Goal: Task Accomplishment & Management: Manage account settings

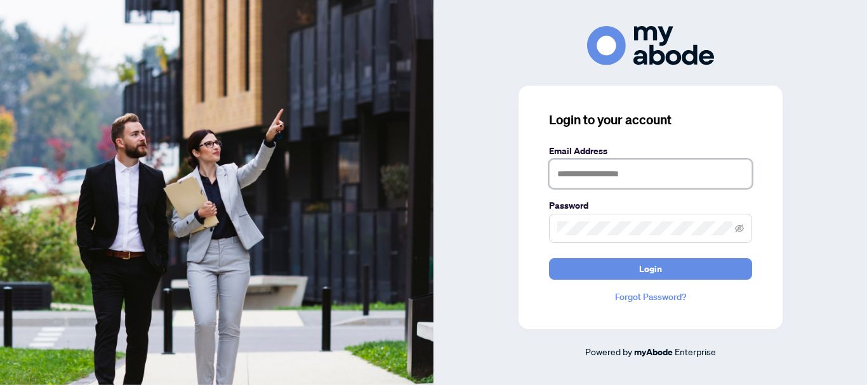
click at [575, 172] on input "text" at bounding box center [650, 173] width 203 height 29
type input "*"
type input "**********"
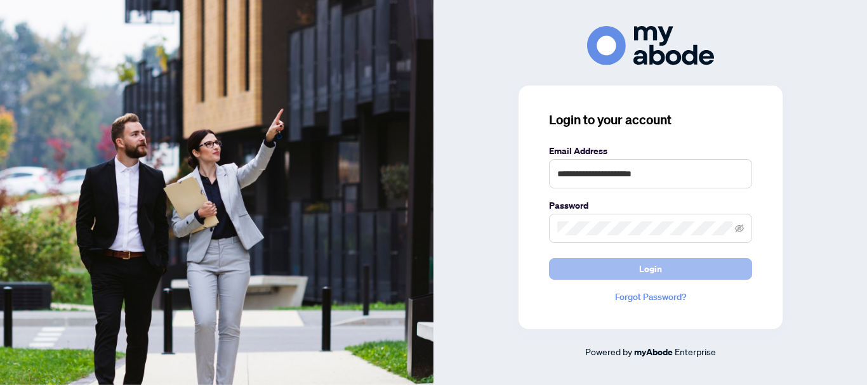
click at [628, 274] on button "Login" at bounding box center [650, 269] width 203 height 22
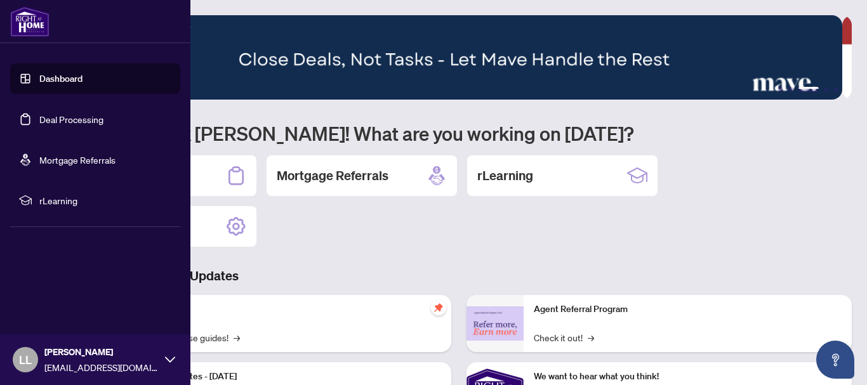
click at [48, 122] on link "Deal Processing" at bounding box center [71, 119] width 64 height 11
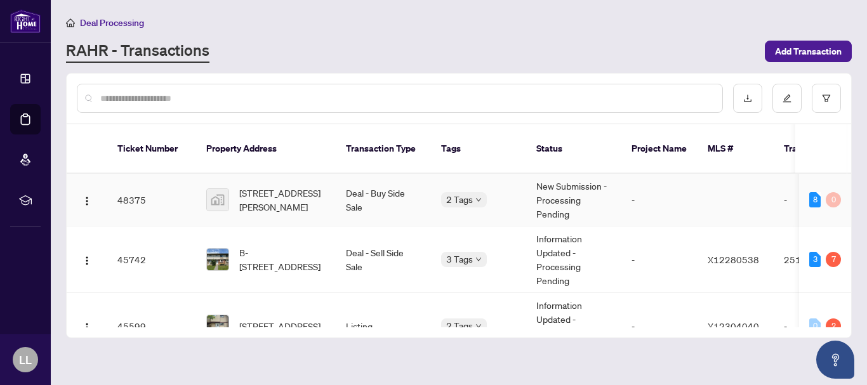
click at [135, 188] on td "48375" at bounding box center [151, 200] width 89 height 53
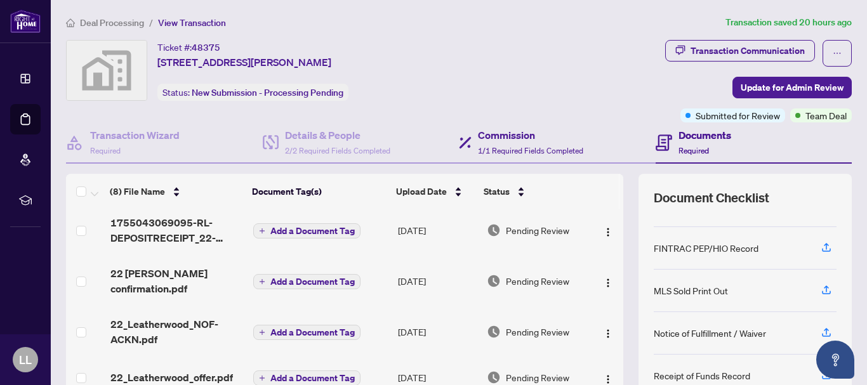
scroll to position [165, 0]
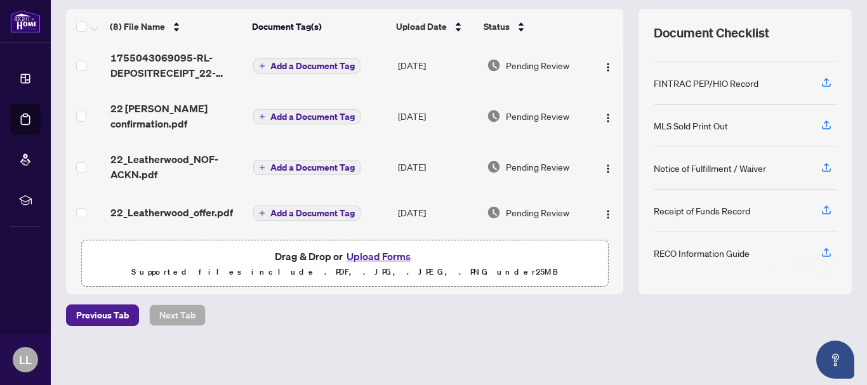
click at [357, 256] on button "Upload Forms" at bounding box center [379, 256] width 72 height 16
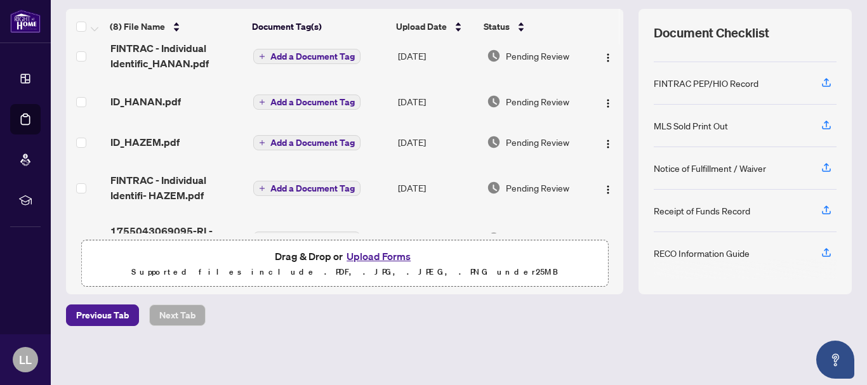
scroll to position [0, 0]
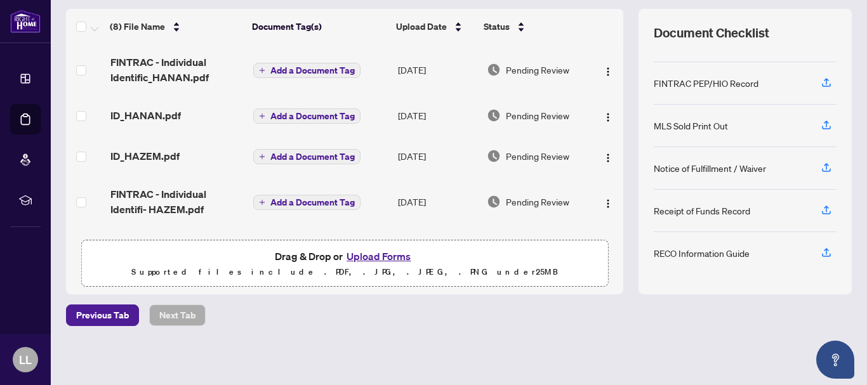
click at [616, 173] on div "(8) File Name Document Tag(s) Upload Date Status FINTRAC - Individual Identific…" at bounding box center [459, 152] width 786 height 286
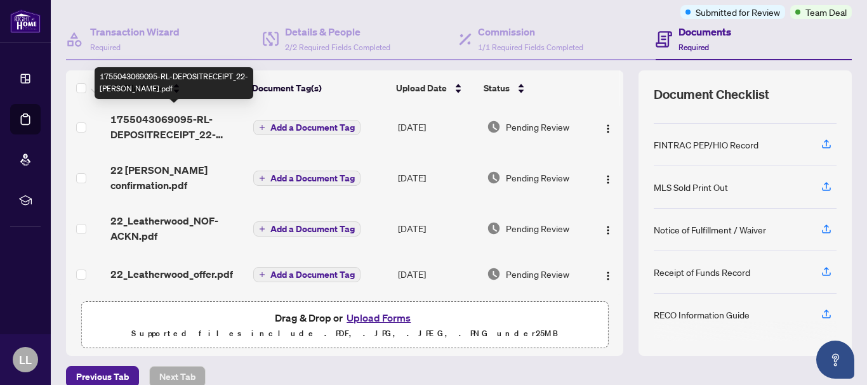
scroll to position [104, 0]
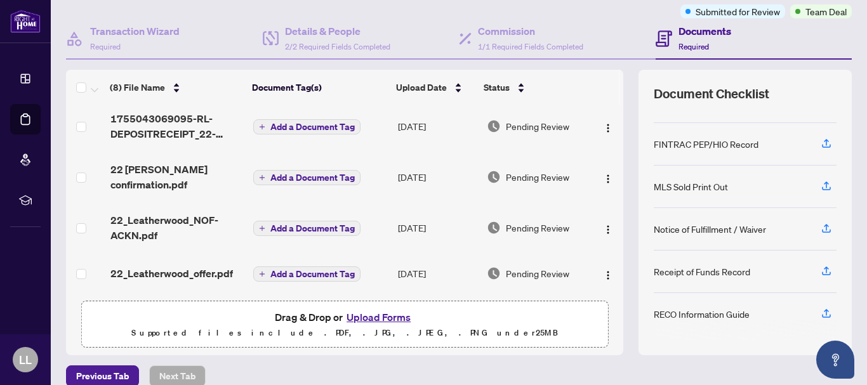
click at [379, 319] on button "Upload Forms" at bounding box center [379, 317] width 72 height 16
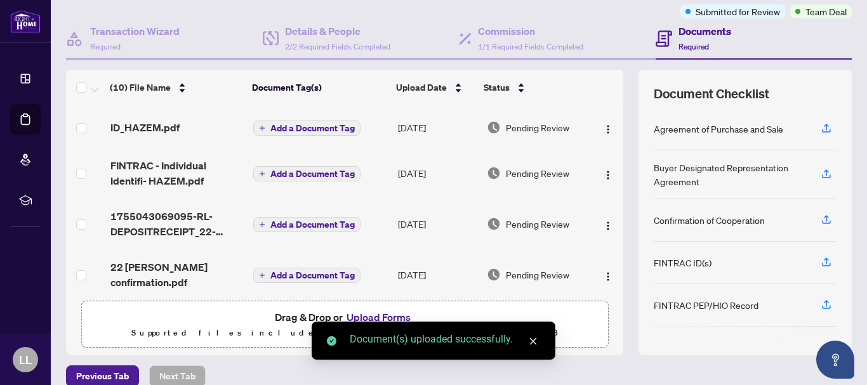
scroll to position [0, 0]
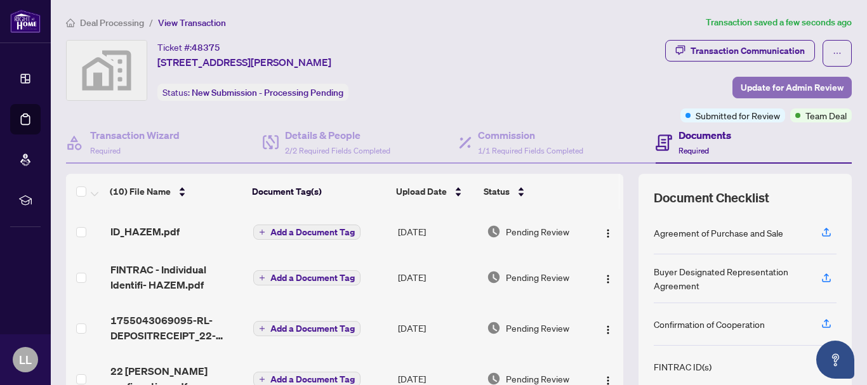
click at [782, 91] on span "Update for Admin Review" at bounding box center [792, 87] width 103 height 20
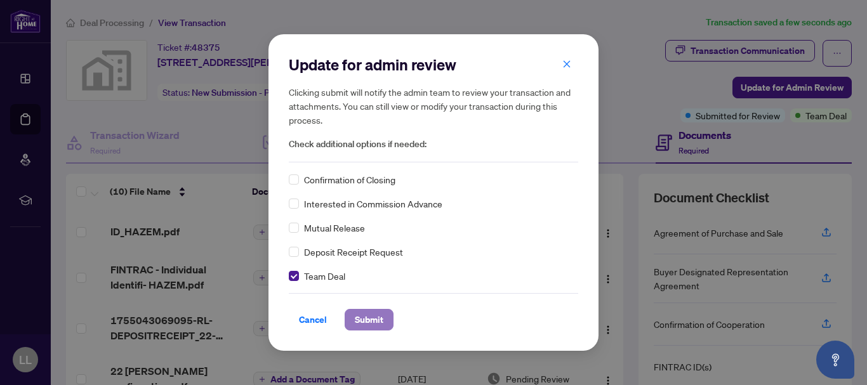
click at [355, 320] on span "Submit" at bounding box center [369, 320] width 29 height 20
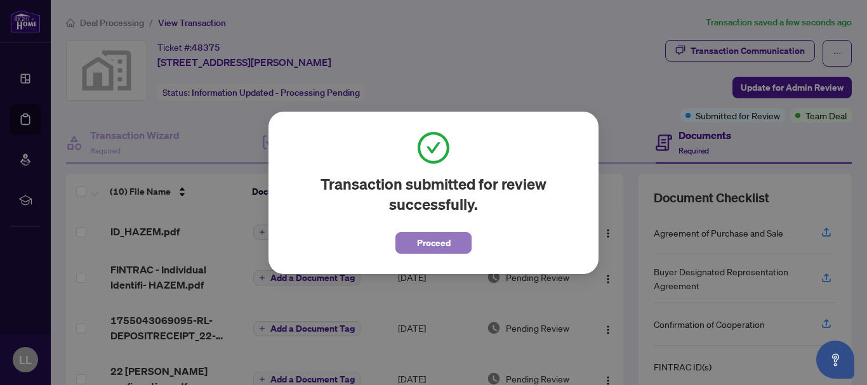
click at [428, 242] on span "Proceed" at bounding box center [434, 243] width 34 height 20
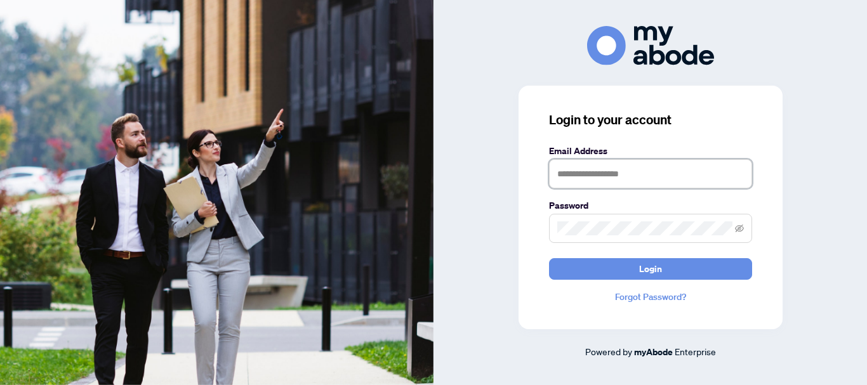
click at [565, 181] on input "text" at bounding box center [650, 173] width 203 height 29
type input "**********"
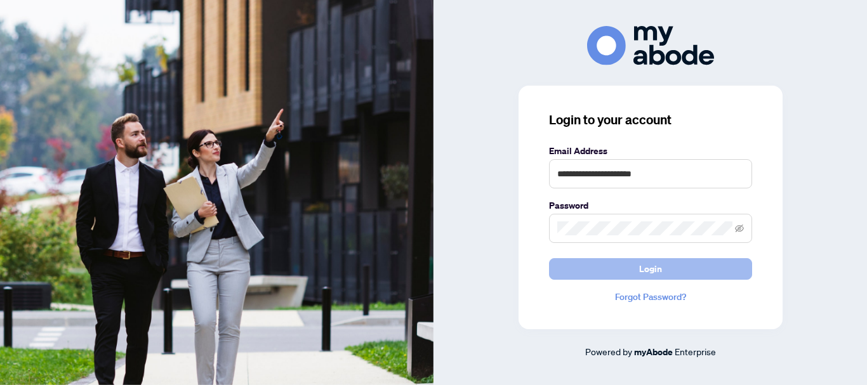
click at [598, 275] on button "Login" at bounding box center [650, 269] width 203 height 22
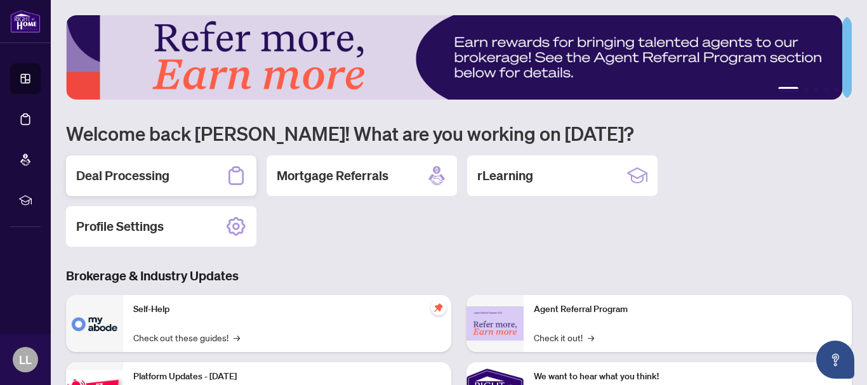
click at [140, 176] on h2 "Deal Processing" at bounding box center [122, 176] width 93 height 18
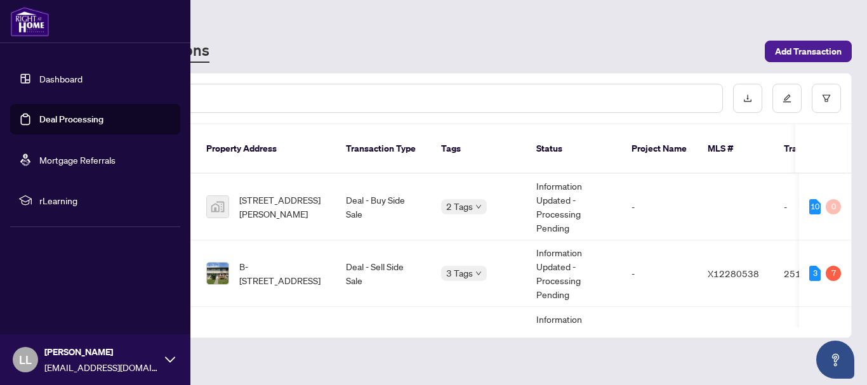
click at [39, 122] on link "Deal Processing" at bounding box center [71, 119] width 64 height 11
click at [48, 122] on link "Deal Processing" at bounding box center [71, 119] width 64 height 11
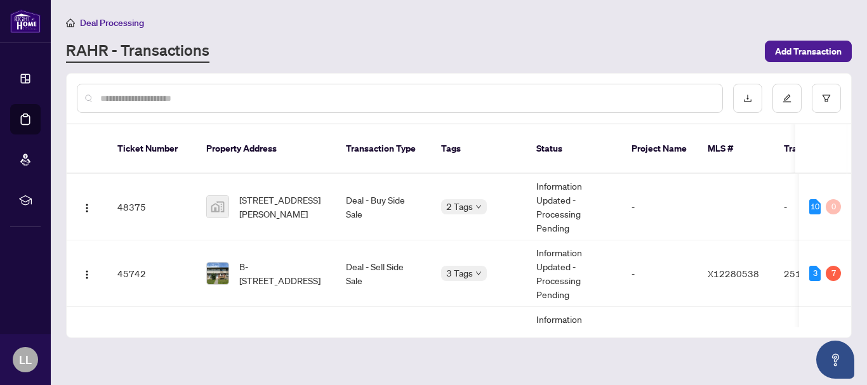
click at [144, 100] on input "text" at bounding box center [406, 98] width 612 height 14
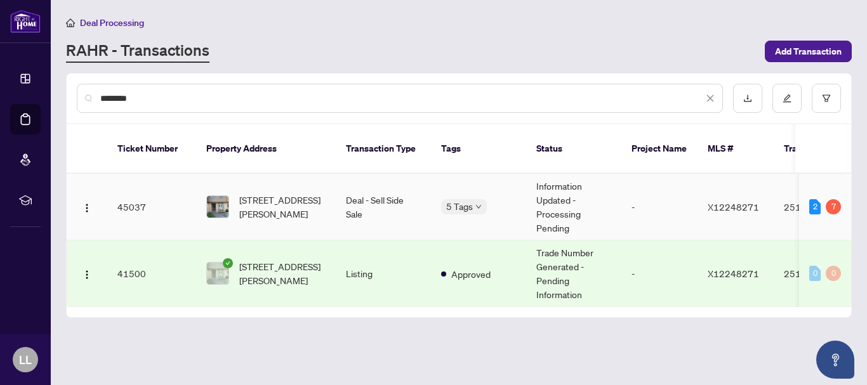
type input "********"
click at [126, 194] on td "45037" at bounding box center [151, 207] width 89 height 67
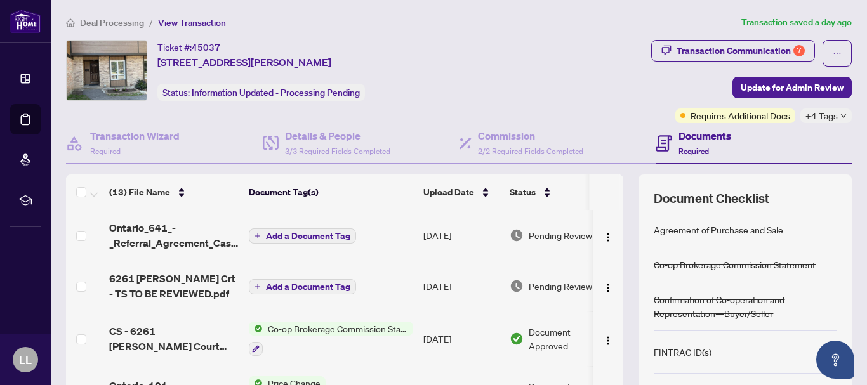
click at [810, 118] on span "+4 Tags" at bounding box center [821, 116] width 32 height 15
click at [596, 96] on div "Transaction Communication 7 Update for Admin Review Requires Additional Docs +4…" at bounding box center [681, 81] width 341 height 83
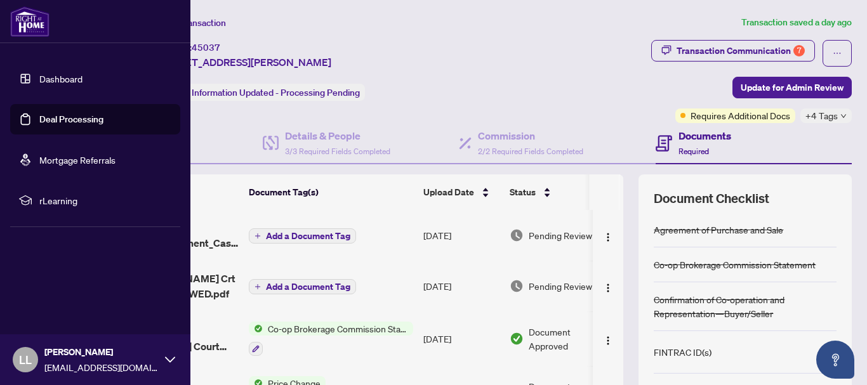
click at [39, 121] on link "Deal Processing" at bounding box center [71, 119] width 64 height 11
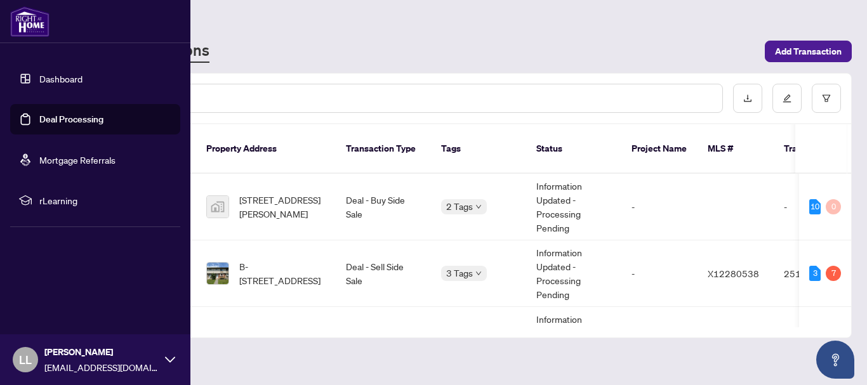
click at [43, 121] on link "Deal Processing" at bounding box center [71, 119] width 64 height 11
click at [39, 115] on link "Deal Processing" at bounding box center [71, 119] width 64 height 11
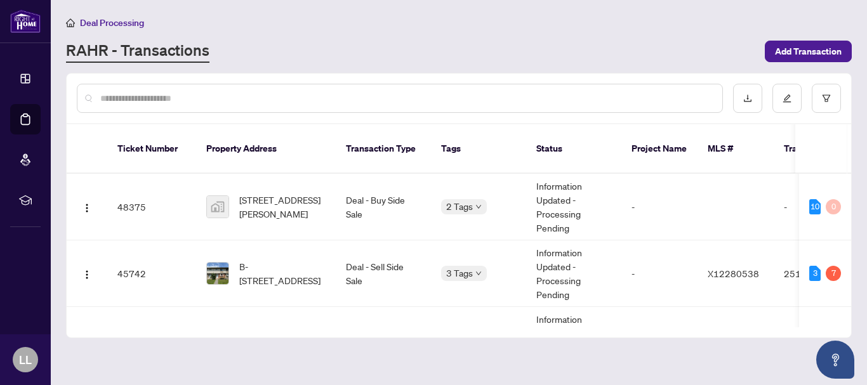
click at [227, 79] on div at bounding box center [459, 98] width 784 height 49
click at [128, 98] on input "text" at bounding box center [406, 98] width 612 height 14
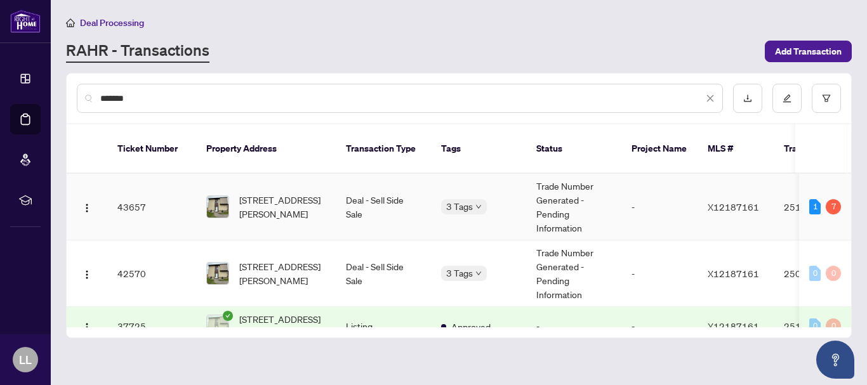
type input "*******"
click at [129, 197] on td "43657" at bounding box center [151, 207] width 89 height 67
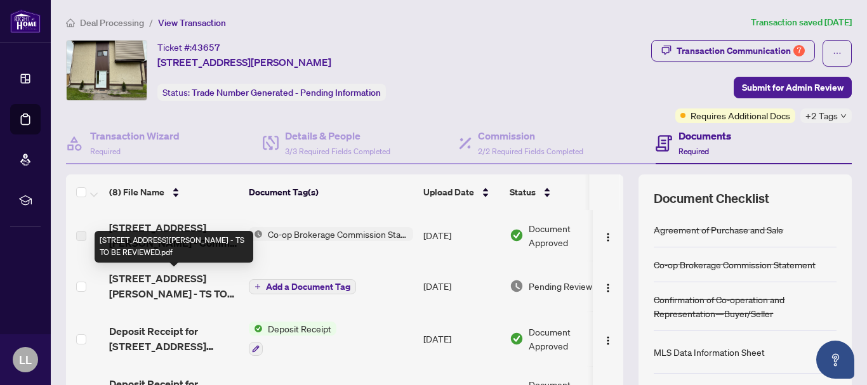
click at [213, 281] on span "1295 Bethamy Lane - TS TO BE REVIEWED.pdf" at bounding box center [173, 286] width 129 height 30
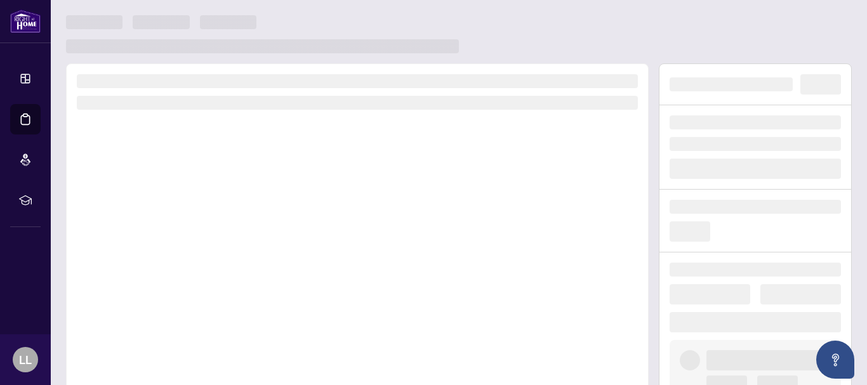
click at [213, 281] on div at bounding box center [357, 239] width 583 height 353
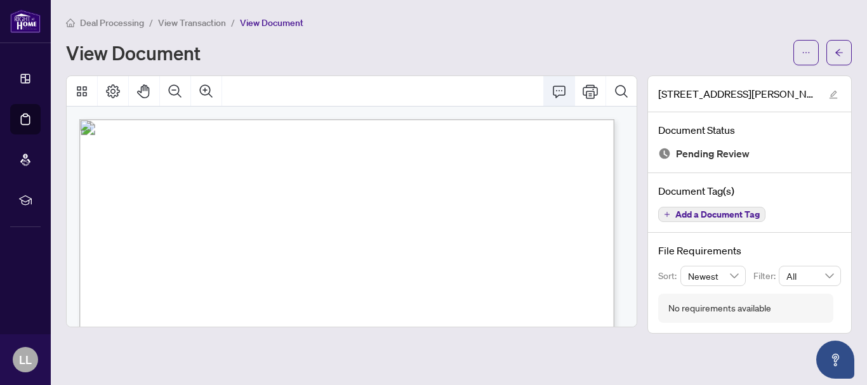
click at [560, 90] on icon "Comment" at bounding box center [558, 91] width 15 height 15
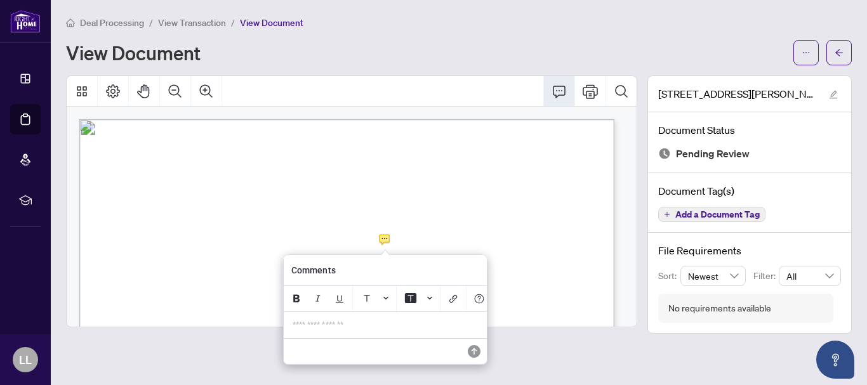
click at [298, 330] on p "**********" at bounding box center [385, 325] width 185 height 11
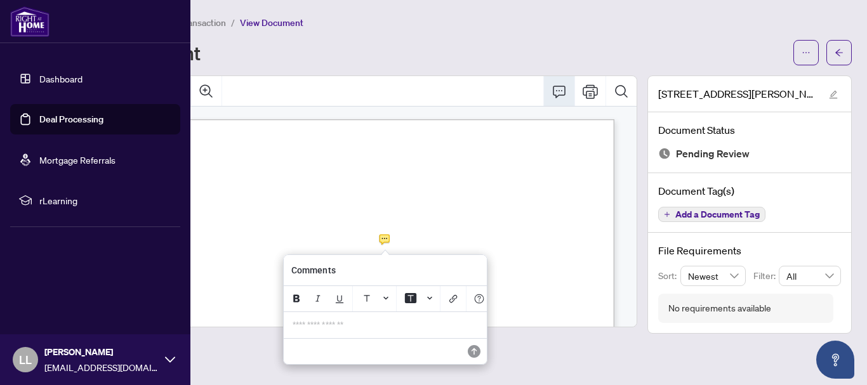
click at [49, 77] on link "Dashboard" at bounding box center [60, 78] width 43 height 11
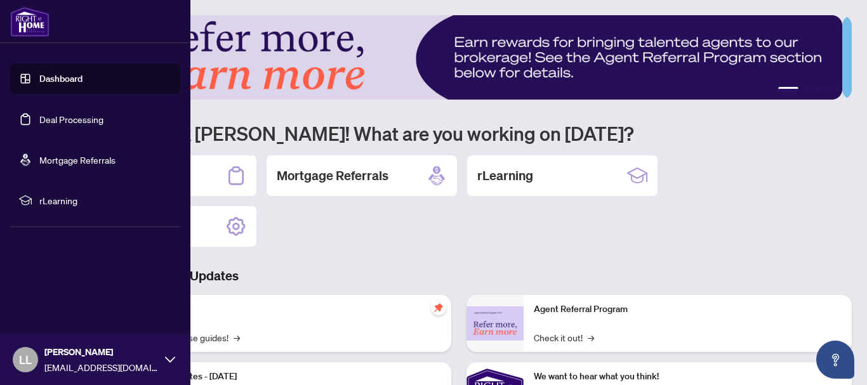
click at [53, 119] on link "Deal Processing" at bounding box center [71, 119] width 64 height 11
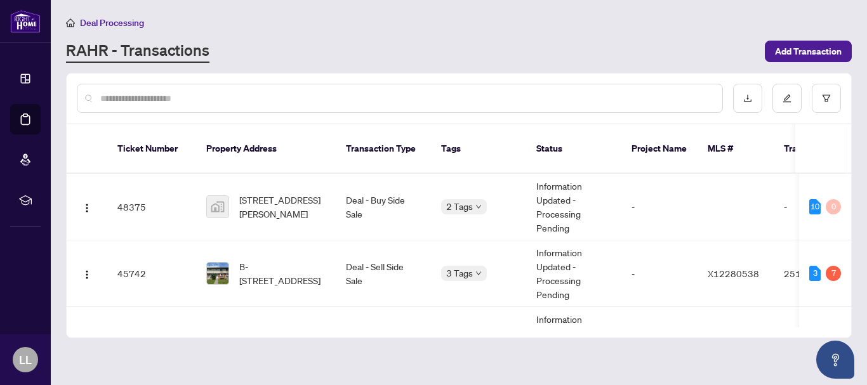
click at [224, 99] on input "text" at bounding box center [406, 98] width 612 height 14
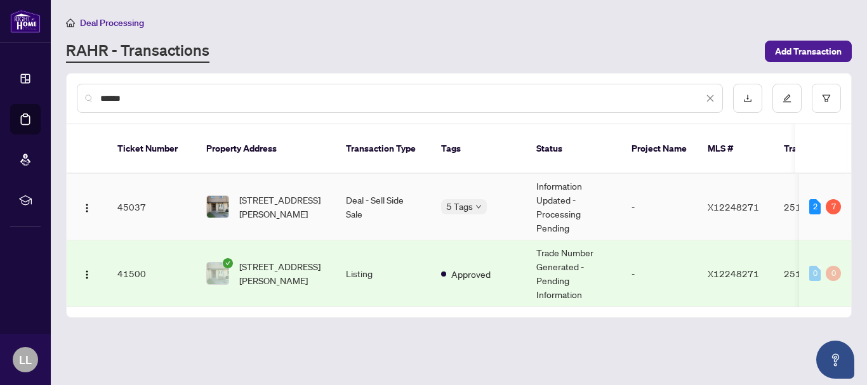
type input "******"
click at [136, 192] on td "45037" at bounding box center [151, 207] width 89 height 67
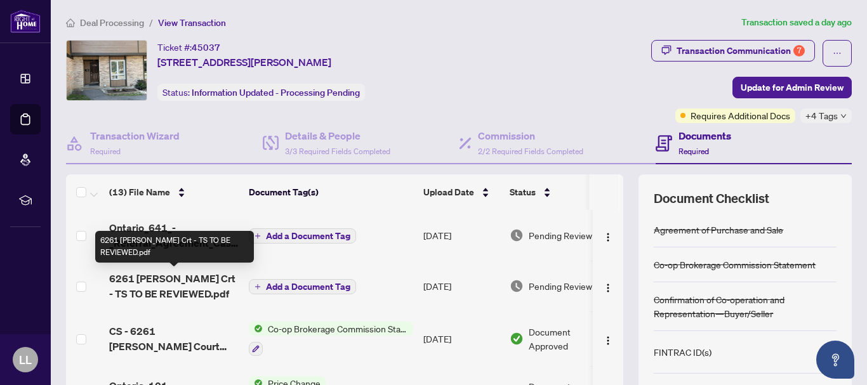
click at [181, 279] on span "6261 Castille Crt - TS TO BE REVIEWED.pdf" at bounding box center [173, 286] width 129 height 30
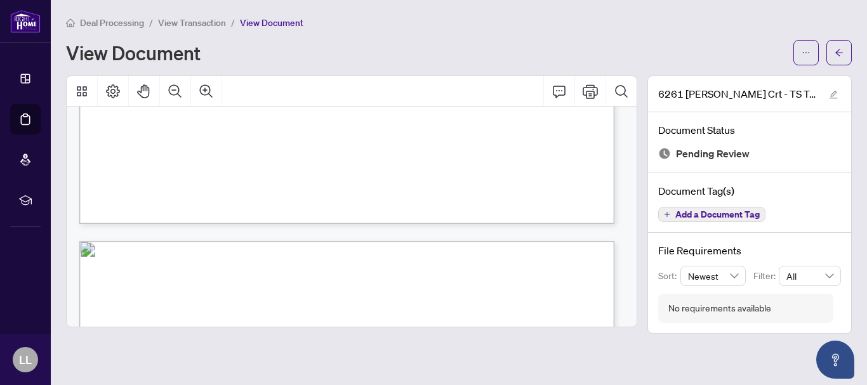
scroll to position [588, 0]
click at [557, 91] on icon "Comment" at bounding box center [558, 91] width 15 height 15
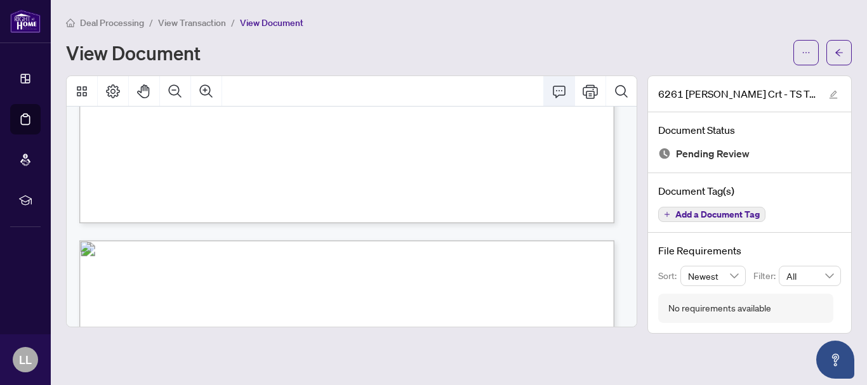
click at [558, 90] on icon "Comment" at bounding box center [558, 91] width 15 height 15
click at [364, 361] on main "Deal Processing / View Transaction / View Document View Document 6261 Castille …" at bounding box center [459, 192] width 816 height 385
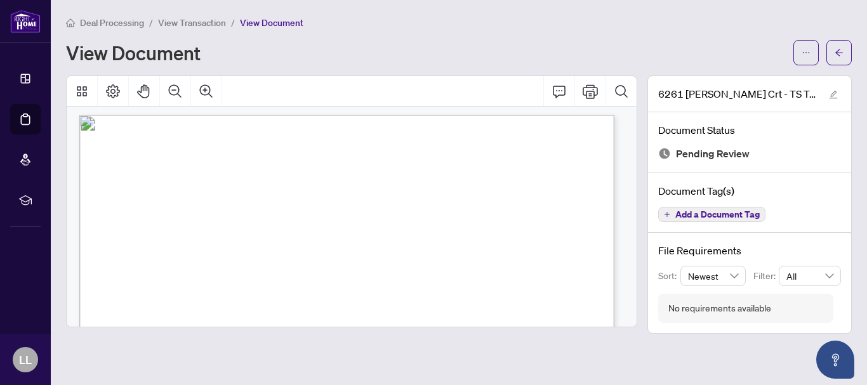
scroll to position [0, 0]
click at [559, 86] on icon "Comment" at bounding box center [558, 91] width 15 height 15
click at [559, 91] on icon "Comment" at bounding box center [558, 91] width 15 height 15
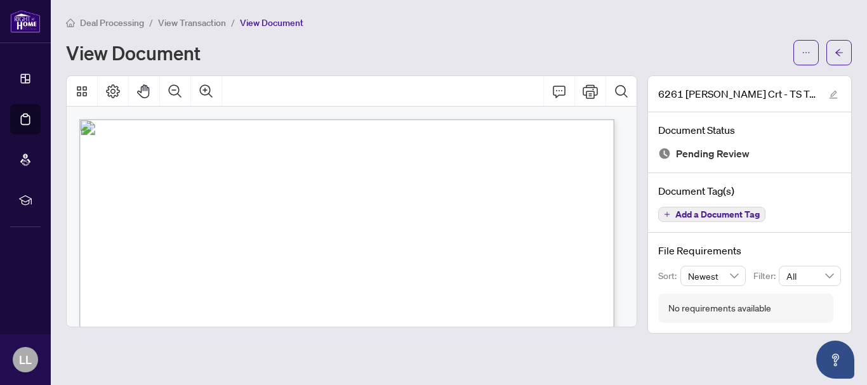
click at [374, 351] on main "Deal Processing / View Transaction / View Document View Document 6261 Castille …" at bounding box center [459, 192] width 816 height 385
click at [559, 89] on icon "Comment" at bounding box center [559, 92] width 13 height 12
click at [395, 351] on main "Deal Processing / View Transaction / View Document View Document 6261 Castille …" at bounding box center [459, 192] width 816 height 385
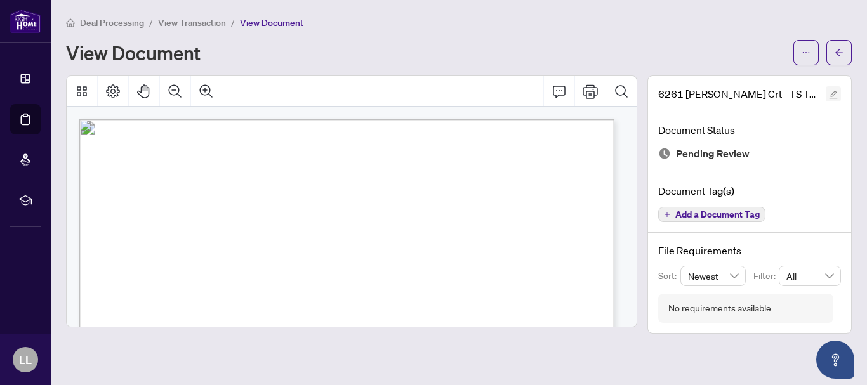
click at [832, 95] on icon "edit" at bounding box center [833, 94] width 9 height 9
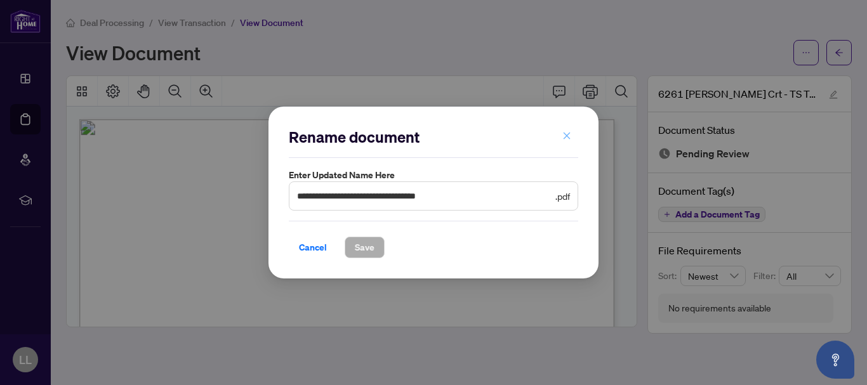
click at [566, 136] on icon "close" at bounding box center [566, 136] width 7 height 7
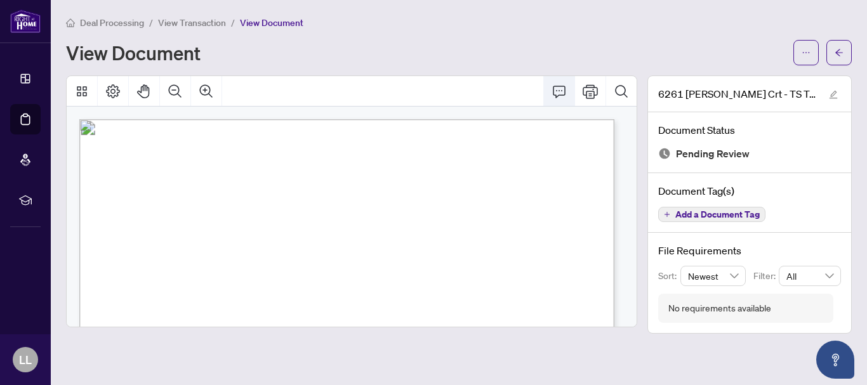
click at [559, 88] on icon "Comment" at bounding box center [558, 91] width 15 height 15
click at [558, 89] on icon "Comment" at bounding box center [558, 91] width 15 height 15
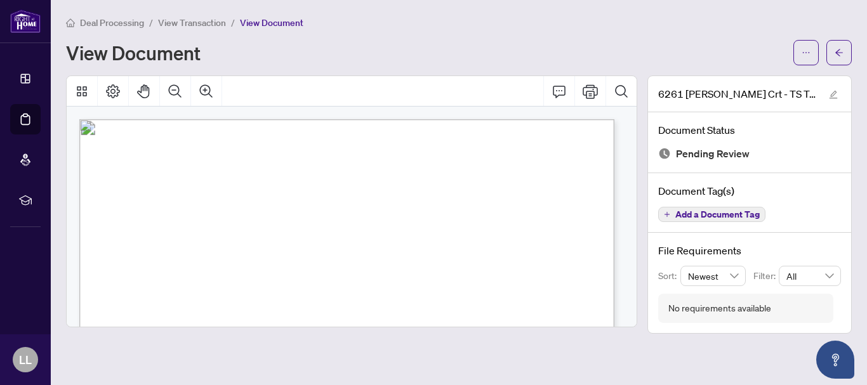
click at [557, 88] on icon "Comment" at bounding box center [558, 91] width 15 height 15
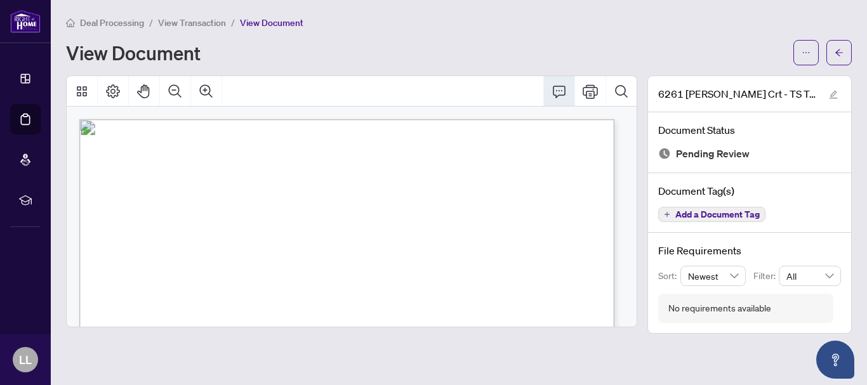
click at [557, 88] on icon "Comment" at bounding box center [558, 91] width 15 height 15
click at [435, 355] on main "Deal Processing / View Transaction / View Document View Document 6261 Castille …" at bounding box center [459, 192] width 816 height 385
click at [807, 54] on icon "ellipsis" at bounding box center [805, 52] width 9 height 9
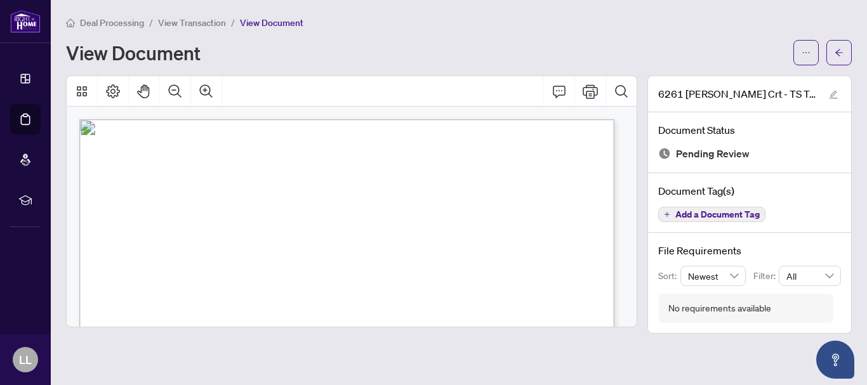
click at [532, 51] on div "View Document" at bounding box center [426, 53] width 720 height 20
click at [560, 90] on icon "Comment" at bounding box center [558, 91] width 15 height 15
click at [385, 359] on main "Deal Processing / View Transaction / View Document View Document 6261 Castille …" at bounding box center [459, 192] width 816 height 385
